Goal: Task Accomplishment & Management: Use online tool/utility

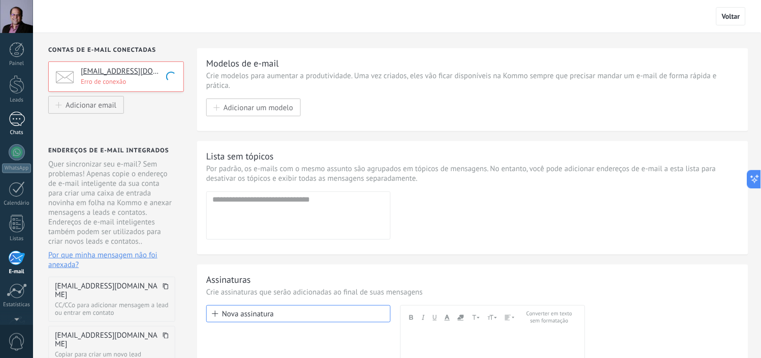
click at [17, 113] on div "1" at bounding box center [17, 119] width 16 height 15
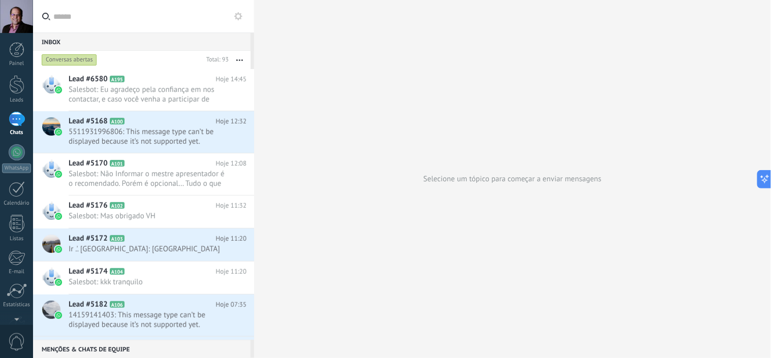
click at [236, 13] on icon at bounding box center [238, 16] width 8 height 8
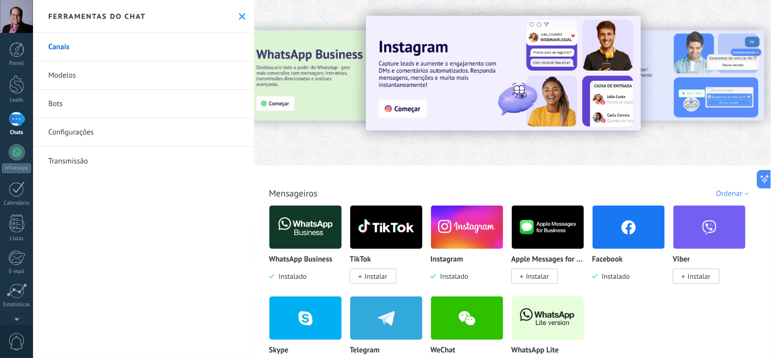
click at [133, 74] on link "Modelos" at bounding box center [143, 75] width 221 height 28
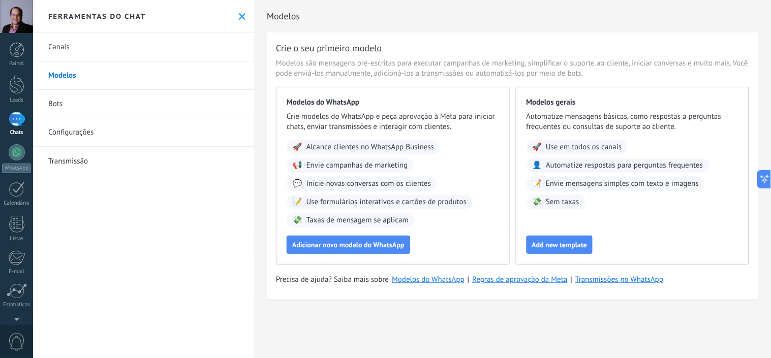
click at [171, 42] on link "Canais" at bounding box center [143, 47] width 221 height 28
